Goal: Task Accomplishment & Management: Complete application form

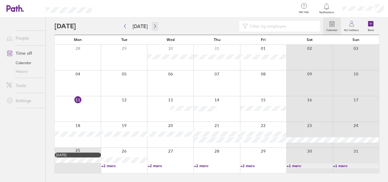
click at [153, 26] on icon "button" at bounding box center [155, 26] width 4 height 4
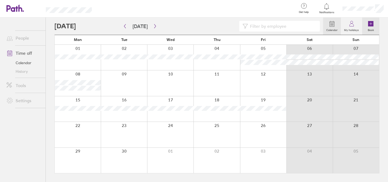
click at [372, 25] on icon at bounding box center [370, 23] width 5 height 5
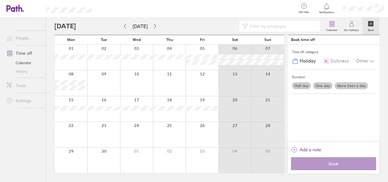
click at [353, 84] on label "More than a day" at bounding box center [350, 85] width 33 height 7
click at [0, 0] on input "More than a day" at bounding box center [0, 0] width 0 height 0
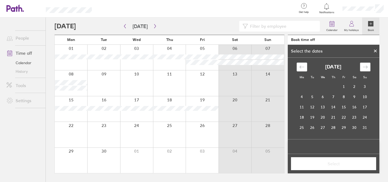
click at [366, 65] on icon "Move forward to switch to the next month." at bounding box center [364, 66] width 5 height 5
click at [324, 83] on td "3" at bounding box center [322, 87] width 10 height 10
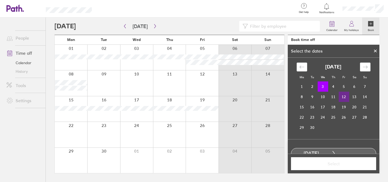
click at [343, 96] on td "12" at bounding box center [343, 97] width 10 height 10
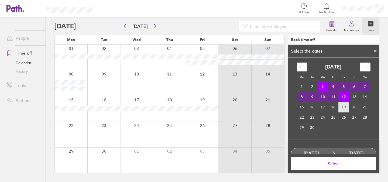
click at [344, 105] on td "19" at bounding box center [343, 107] width 10 height 10
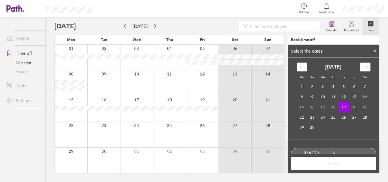
click at [317, 80] on div "[DATE] 1 2 3 4 5 6 7 8 9 10 11 12 13 14 15 16 17 18 19 20 21 22 23 24 25 26 27 …" at bounding box center [333, 97] width 80 height 70
click at [317, 89] on td "3" at bounding box center [322, 87] width 10 height 10
click at [338, 103] on td "19" at bounding box center [343, 107] width 10 height 10
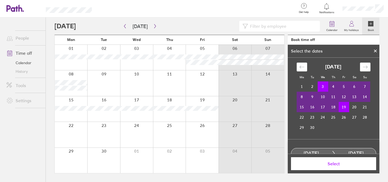
click at [322, 166] on button "Select" at bounding box center [333, 163] width 85 height 13
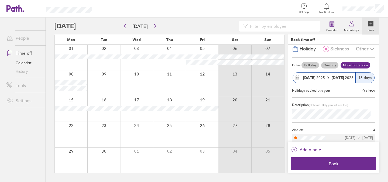
scroll to position [31, 0]
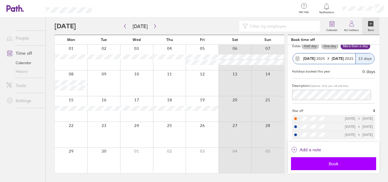
click at [326, 163] on span "Book" at bounding box center [334, 163] width 78 height 5
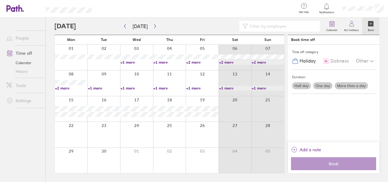
scroll to position [0, 0]
click at [126, 25] on icon "button" at bounding box center [125, 26] width 4 height 4
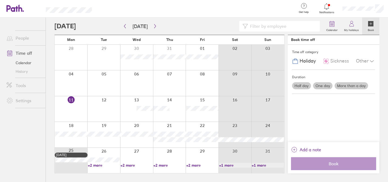
click at [146, 50] on div at bounding box center [136, 57] width 33 height 25
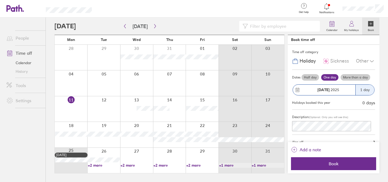
click at [329, 76] on label "One day" at bounding box center [329, 77] width 17 height 6
click at [0, 0] on input "One day" at bounding box center [0, 0] width 0 height 0
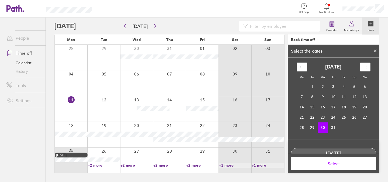
click at [363, 65] on icon "Move forward to switch to the next month." at bounding box center [364, 66] width 5 height 5
click at [321, 107] on td "13" at bounding box center [322, 107] width 10 height 10
drag, startPoint x: 335, startPoint y: 166, endPoint x: 334, endPoint y: 162, distance: 3.7
click at [334, 162] on button "Select" at bounding box center [333, 163] width 85 height 13
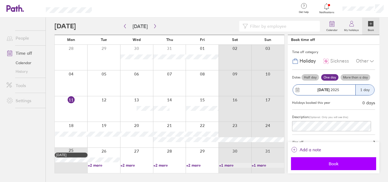
click at [332, 161] on span "Book" at bounding box center [334, 163] width 78 height 5
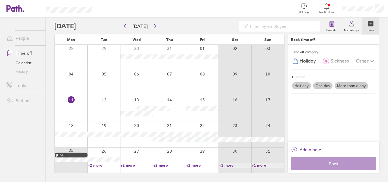
click at [343, 61] on span "Sickness" at bounding box center [339, 61] width 19 height 6
